Goal: Task Accomplishment & Management: Complete application form

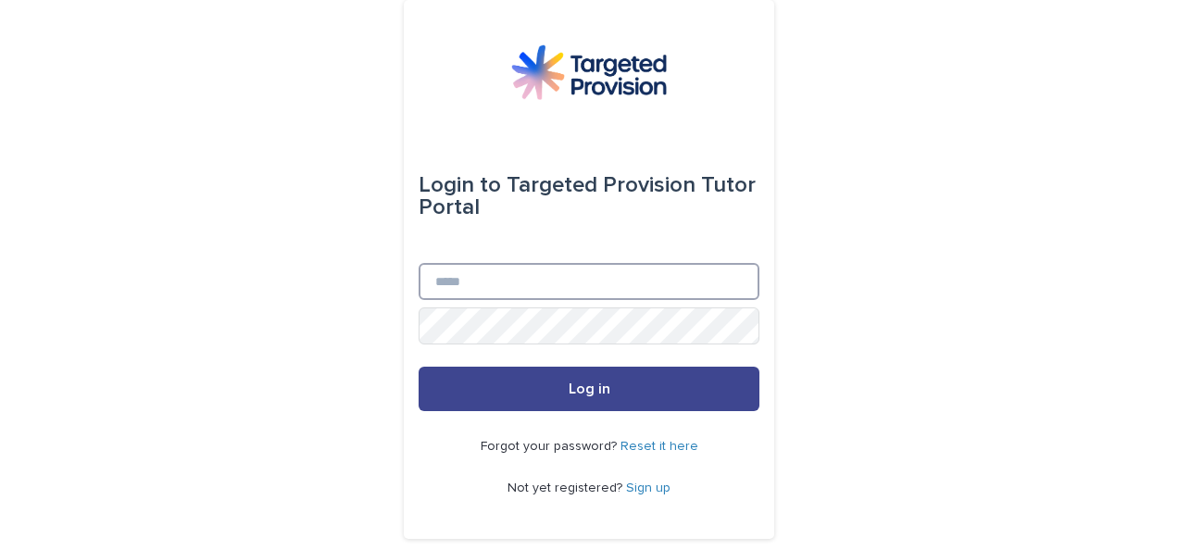
type input "**********"
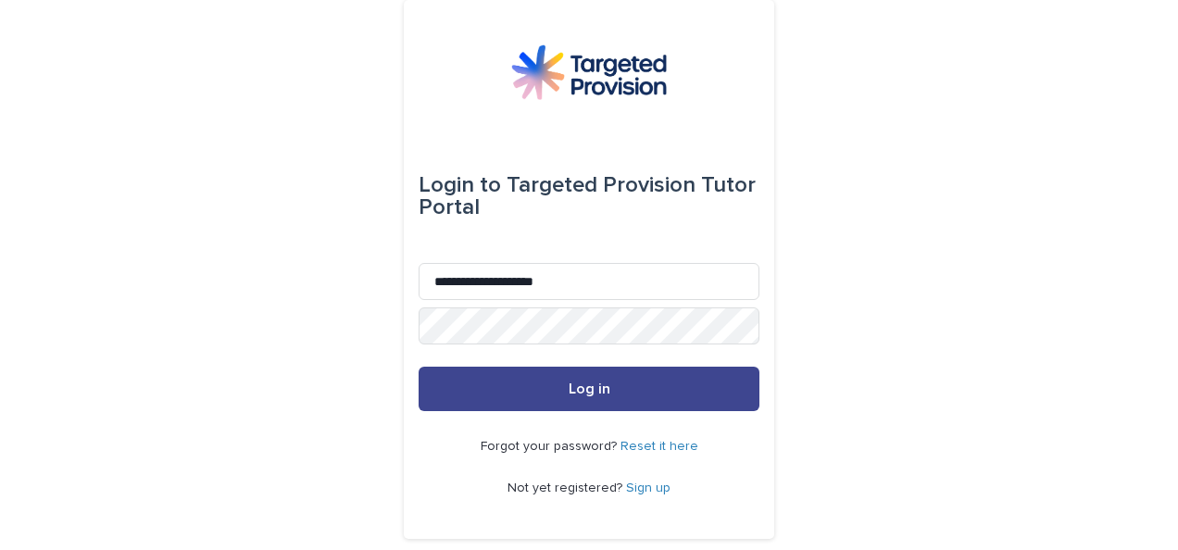
click at [509, 387] on button "Log in" at bounding box center [589, 389] width 341 height 44
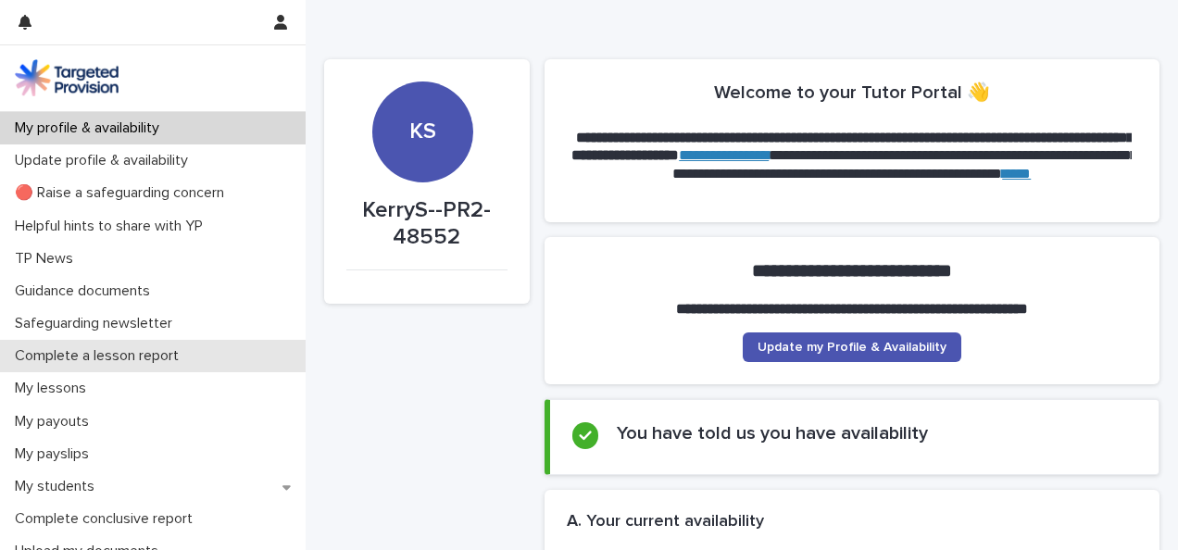
click at [57, 353] on p "Complete a lesson report" at bounding box center [100, 356] width 186 height 18
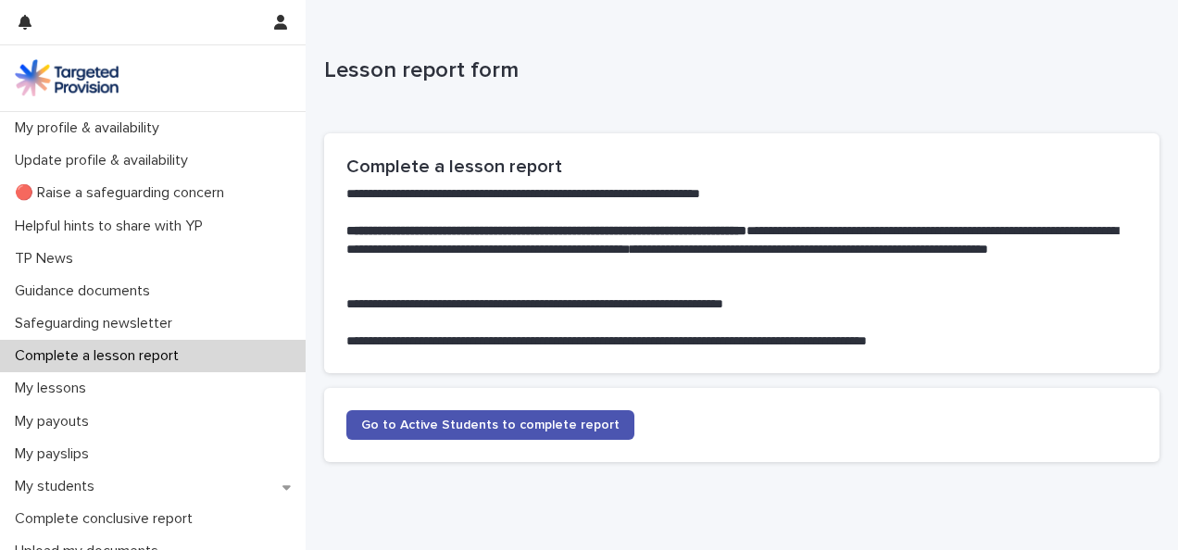
click at [57, 353] on p "Complete a lesson report" at bounding box center [100, 356] width 186 height 18
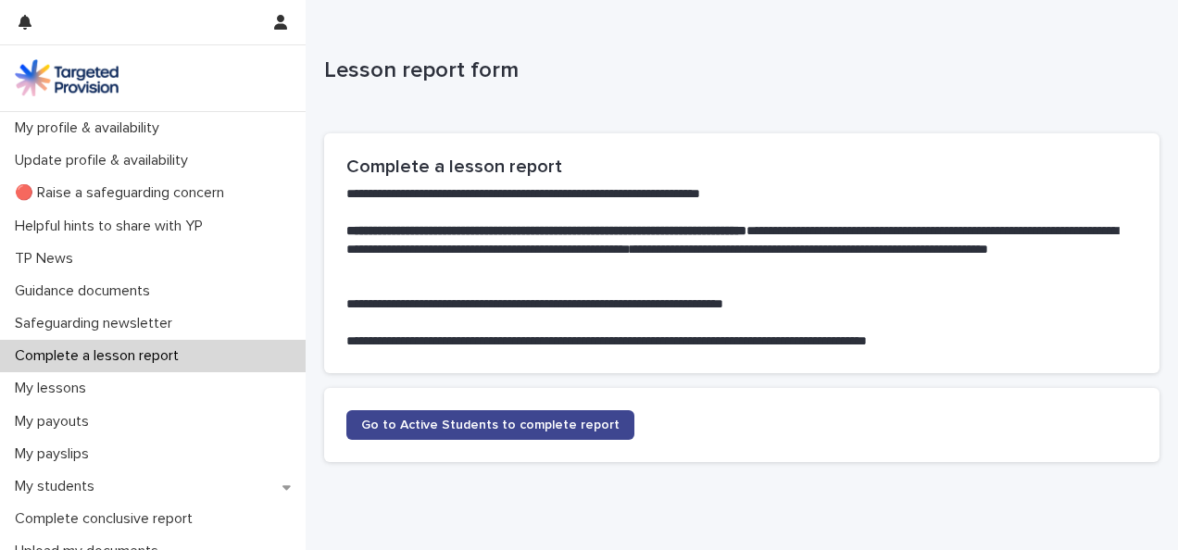
click at [402, 421] on span "Go to Active Students to complete report" at bounding box center [490, 425] width 258 height 13
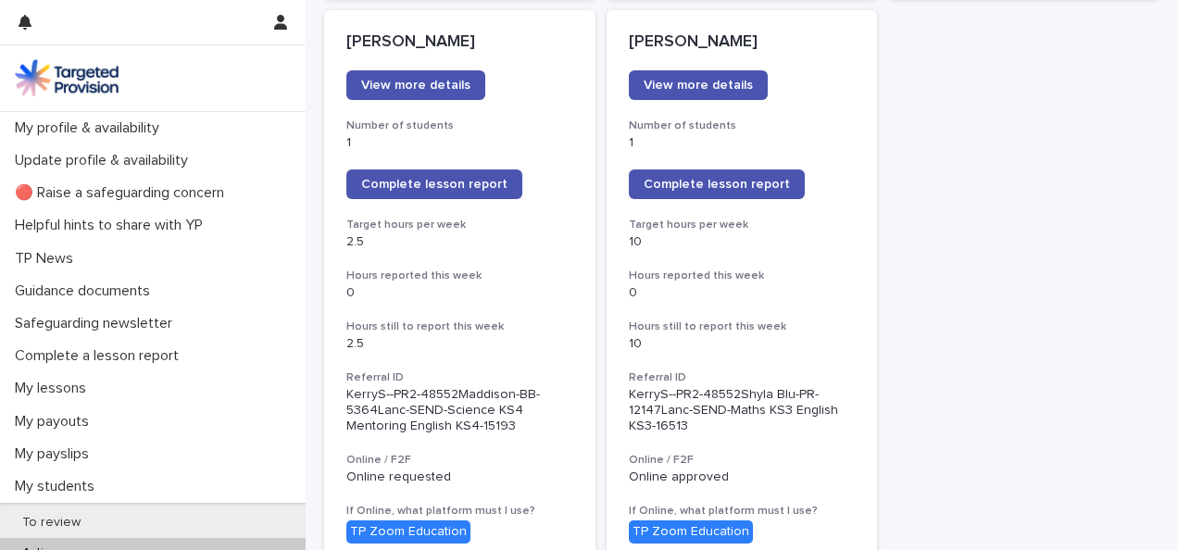
scroll to position [1584, 0]
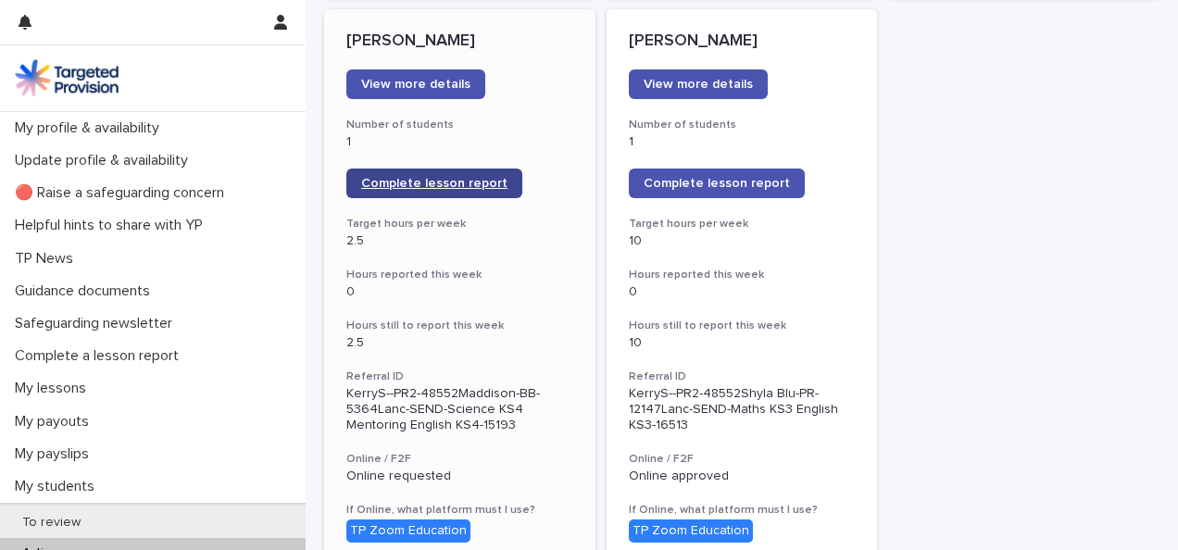
click at [467, 177] on span "Complete lesson report" at bounding box center [434, 183] width 146 height 13
